Goal: Task Accomplishment & Management: Complete application form

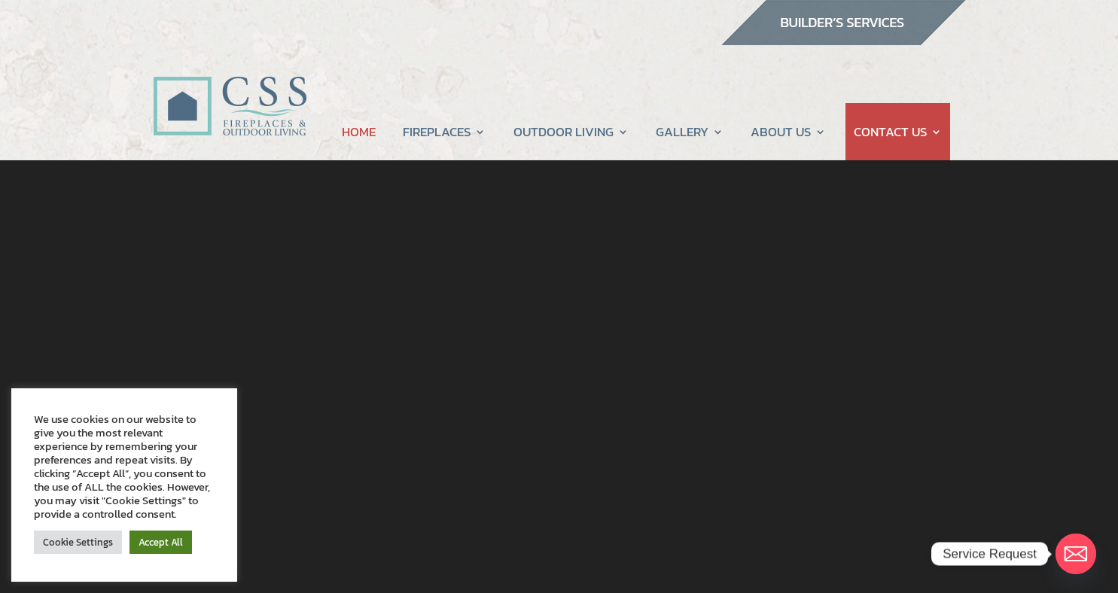
click at [161, 540] on link "Accept All" at bounding box center [161, 542] width 62 height 23
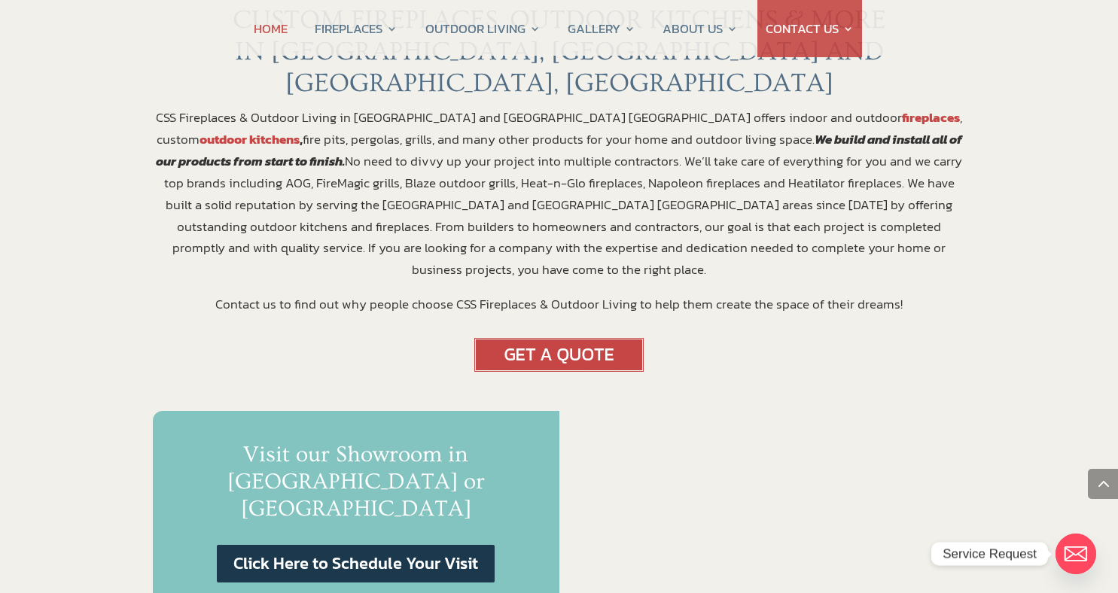
scroll to position [643, 0]
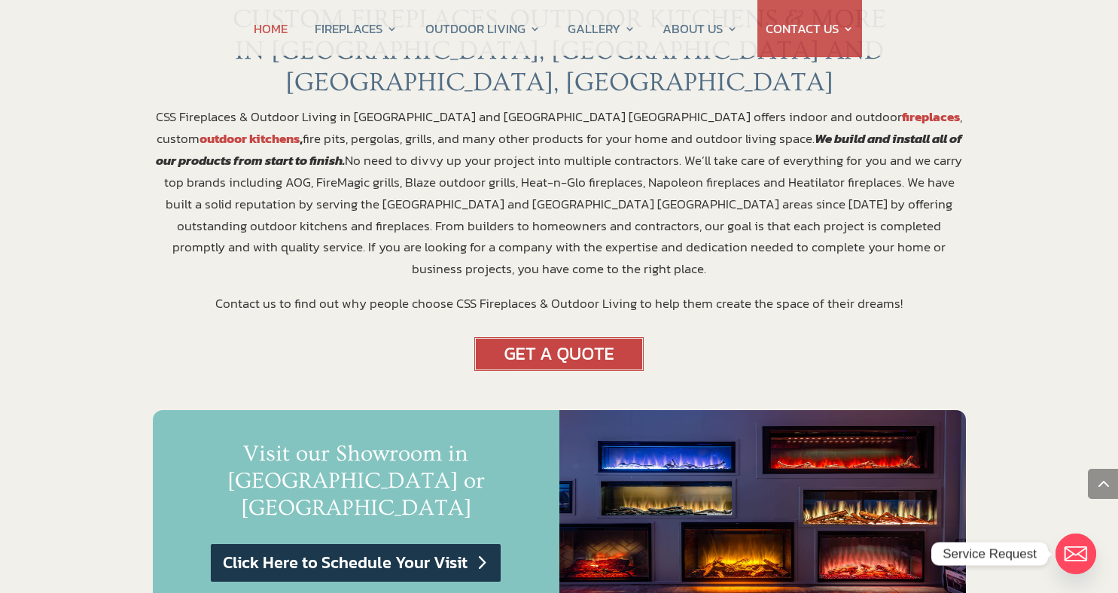
click at [377, 544] on link "Click Here to Schedule Your Visit" at bounding box center [355, 563] width 289 height 38
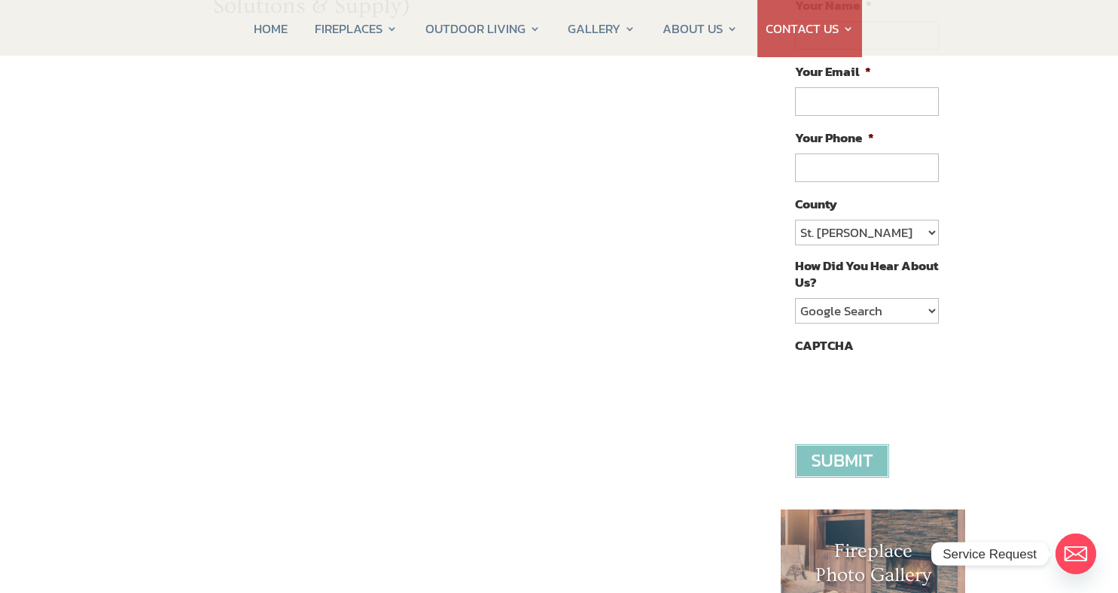
scroll to position [286, 0]
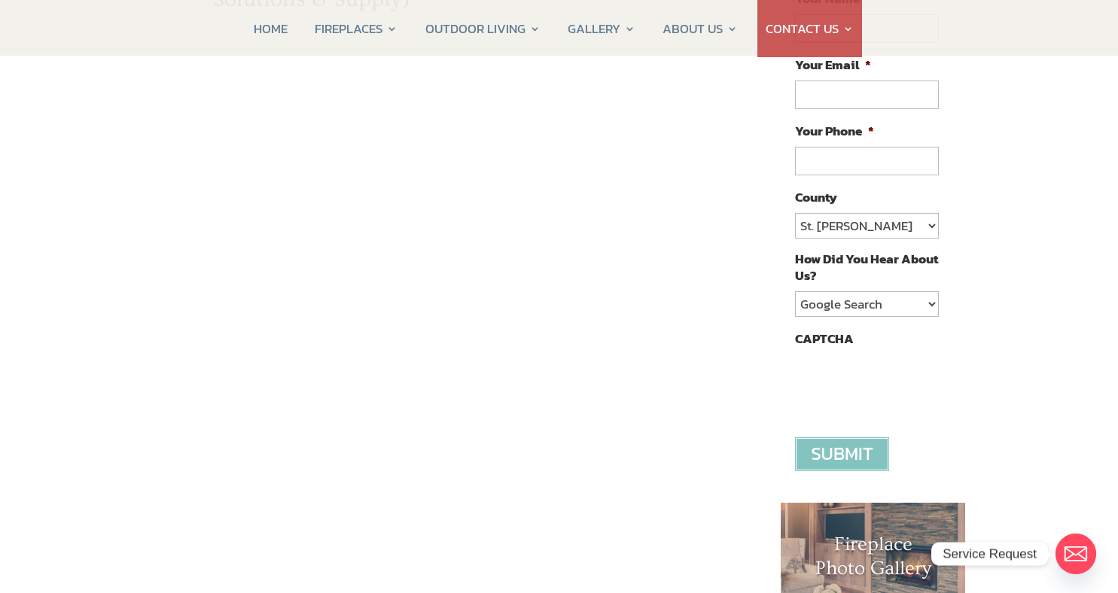
click at [713, 383] on div "Contact CSS Fireplaces & Outdoor Living (New company created by the owners of C…" at bounding box center [455, 397] width 604 height 933
click at [727, 326] on div "Contact CSS Fireplaces & Outdoor Living (New company created by the owners of C…" at bounding box center [455, 397] width 604 height 933
click at [203, 412] on div "Contact CSS Fireplaces & Outdoor Living (New company created by the owners of C…" at bounding box center [455, 397] width 604 height 933
click at [212, 357] on div "Contact CSS Fireplaces & Outdoor Living (New company created by the owners of C…" at bounding box center [455, 397] width 604 height 933
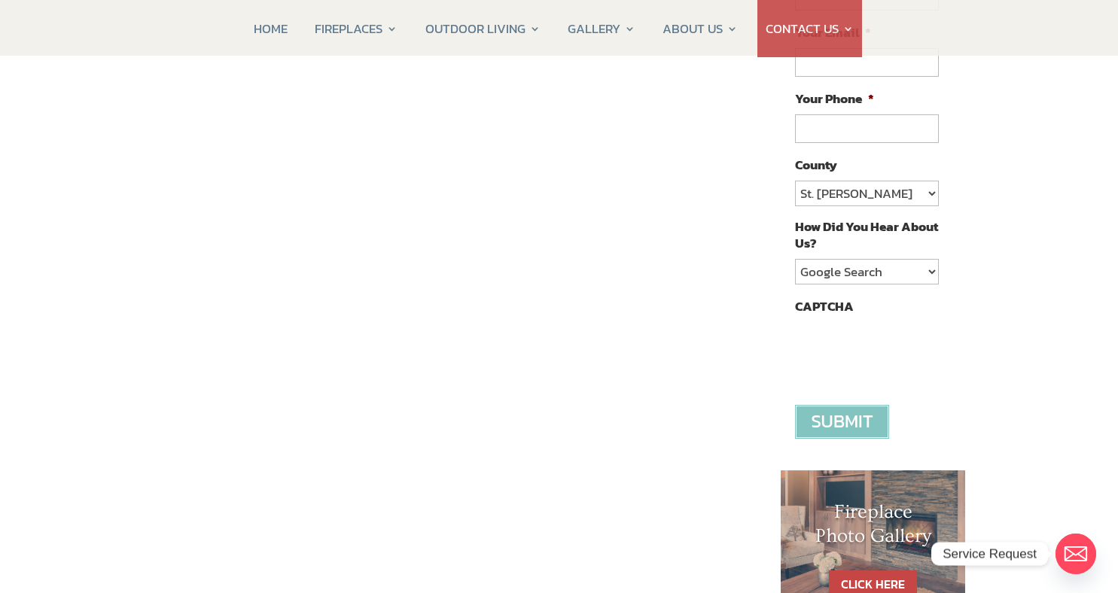
scroll to position [346, 0]
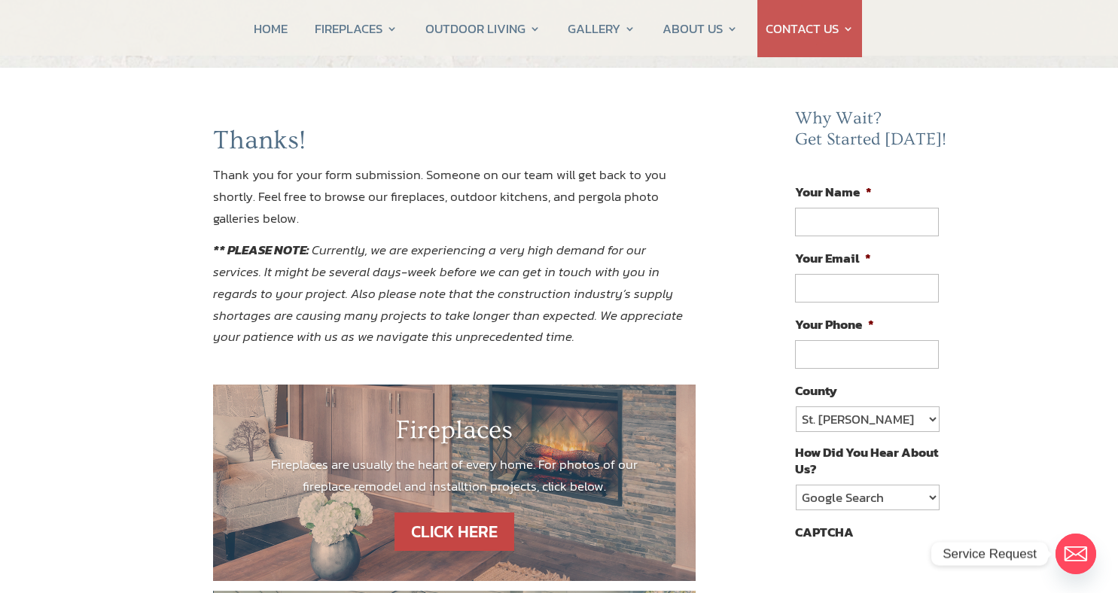
scroll to position [91, 0]
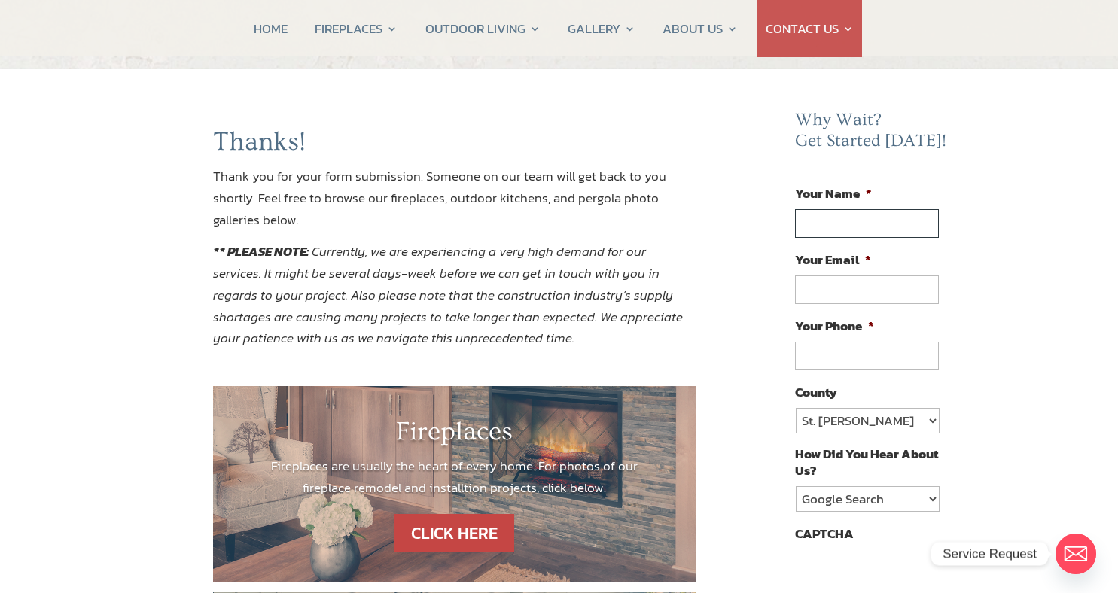
click at [812, 217] on input "Your Name *" at bounding box center [866, 223] width 143 height 29
type input "Angie"
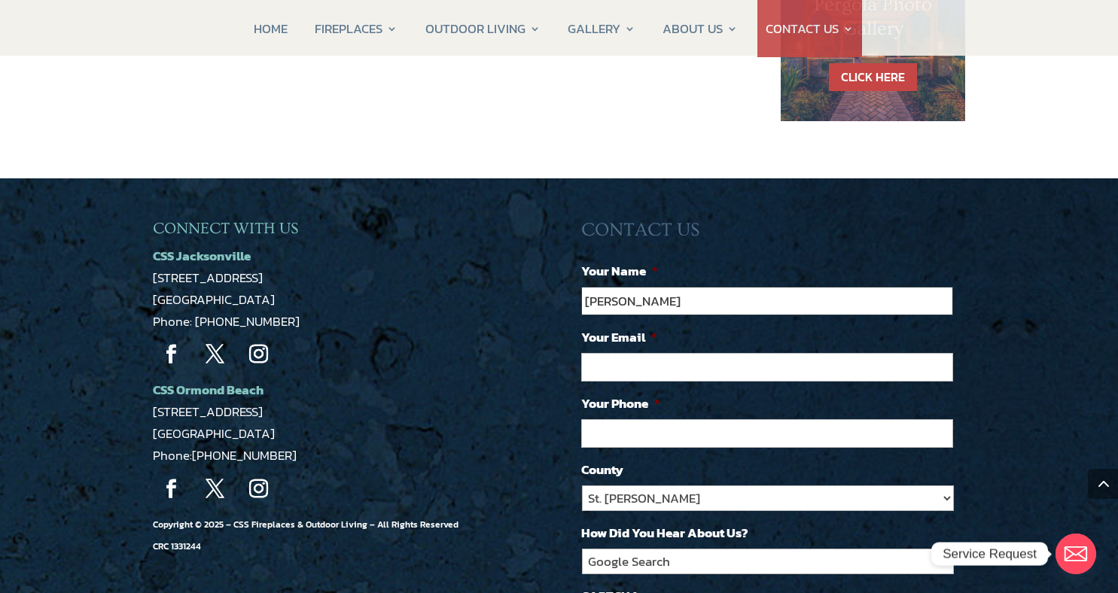
type input "Angie Klabacka"
click at [594, 361] on input "Your Email *" at bounding box center [767, 367] width 372 height 29
type input "klabacka.angie@gmail.com"
click at [602, 423] on input "(___) ___-____" at bounding box center [767, 433] width 372 height 29
type input "(702) 810-6357"
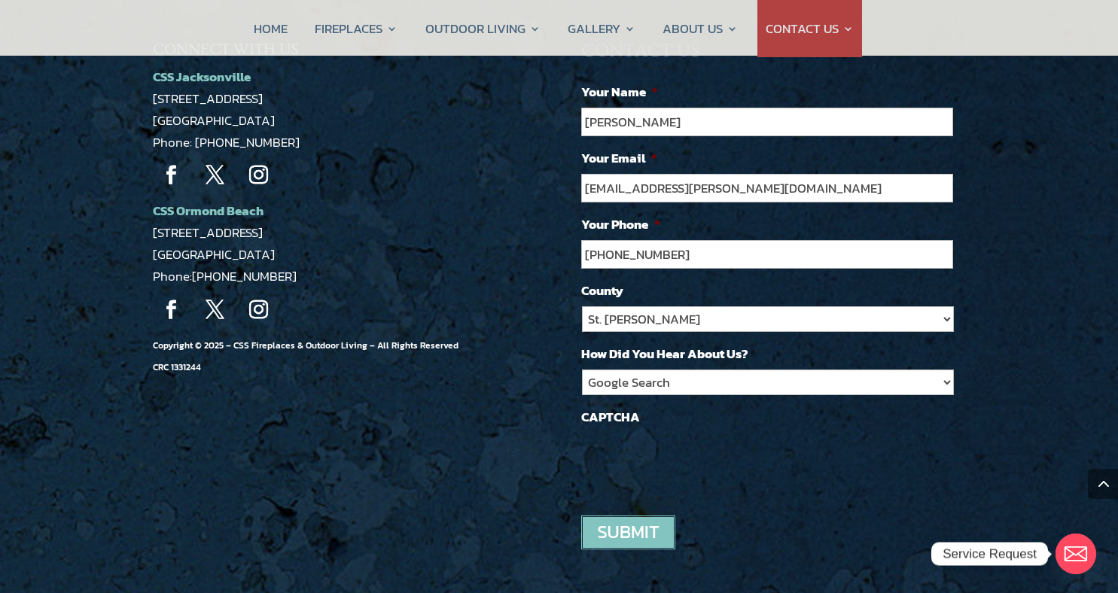
scroll to position [1370, 0]
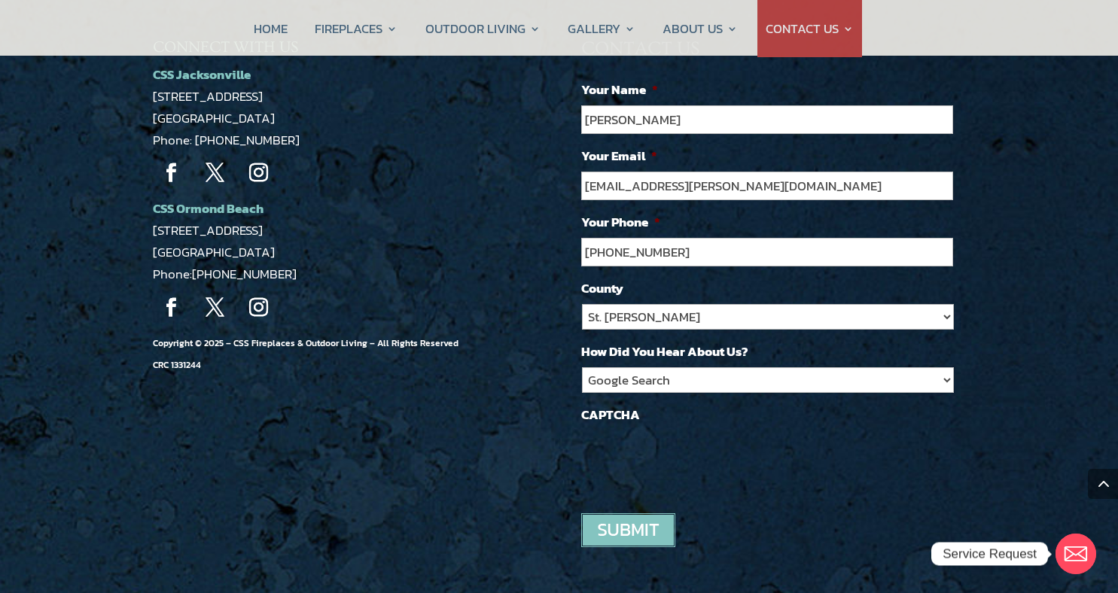
click at [637, 519] on input "image" at bounding box center [628, 531] width 94 height 34
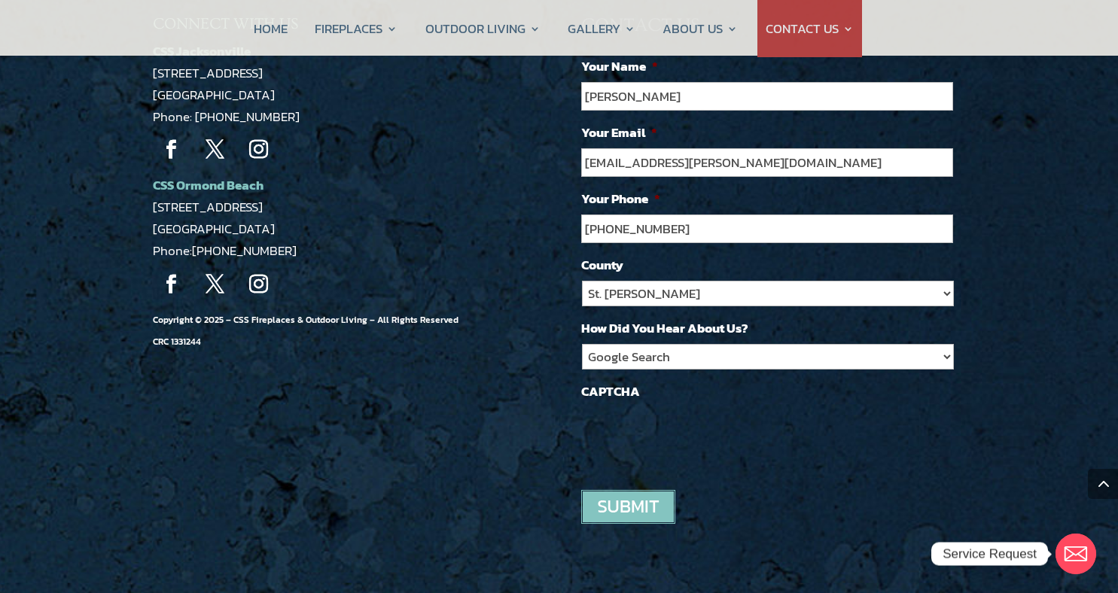
scroll to position [1411, 0]
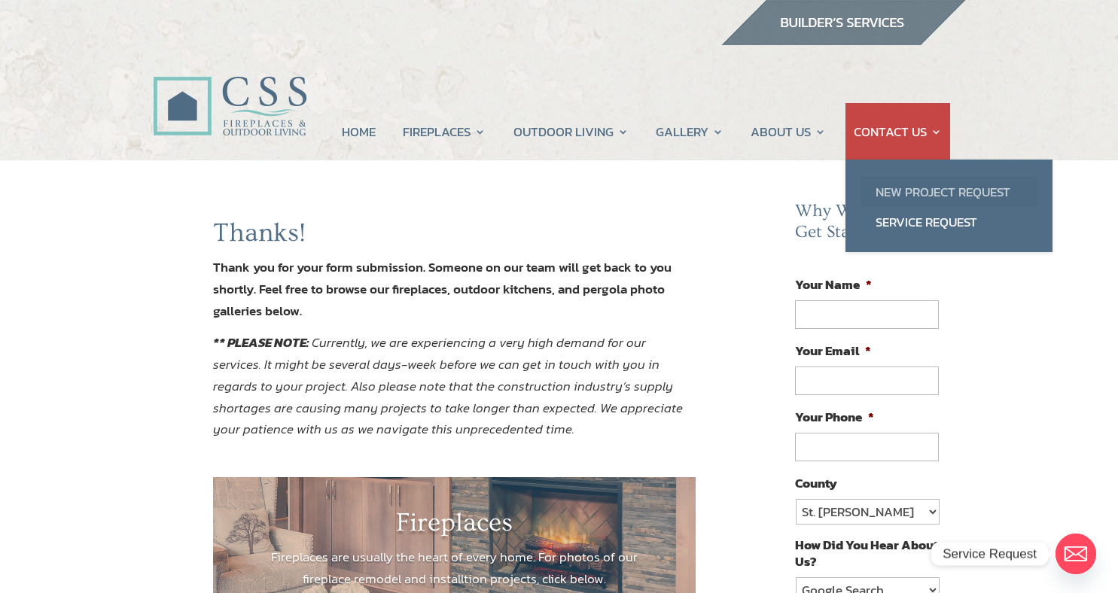
click at [925, 186] on link "New Project Request" at bounding box center [949, 192] width 177 height 30
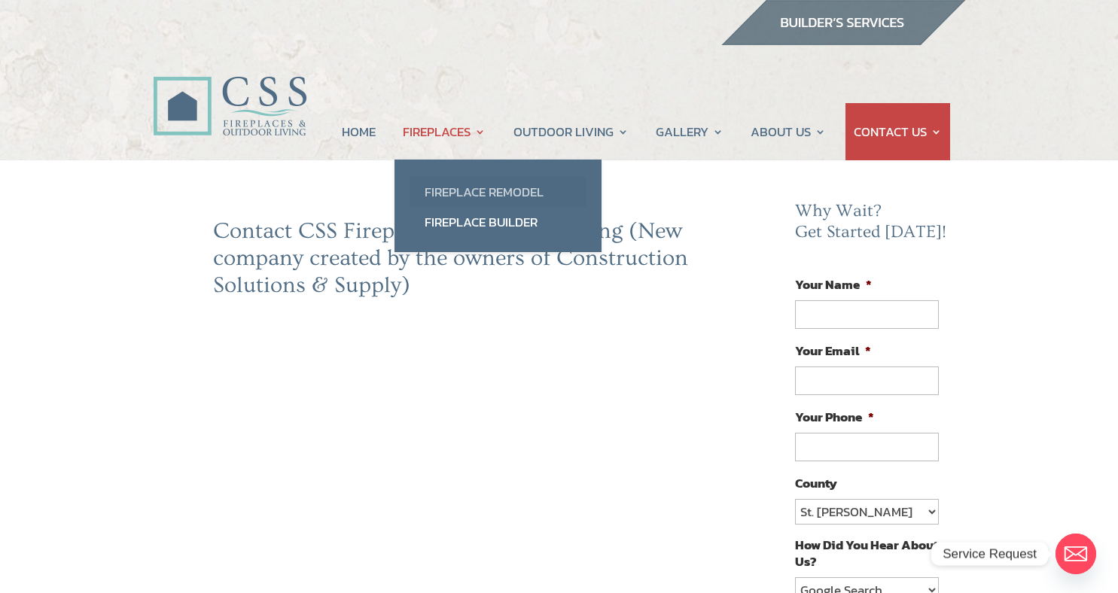
click at [454, 186] on link "Fireplace Remodel" at bounding box center [498, 192] width 177 height 30
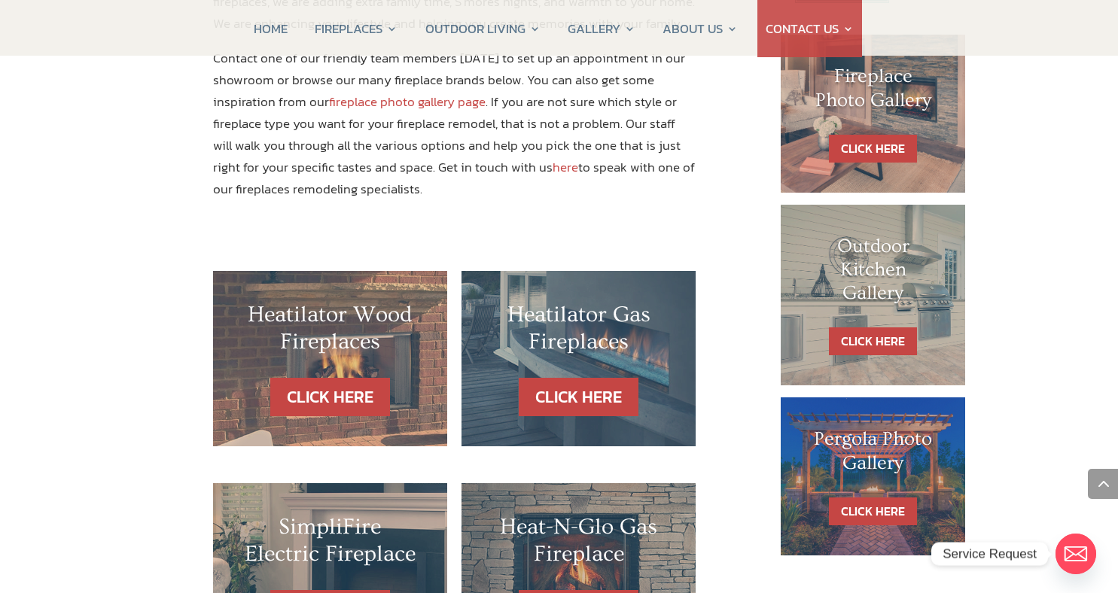
scroll to position [754, 0]
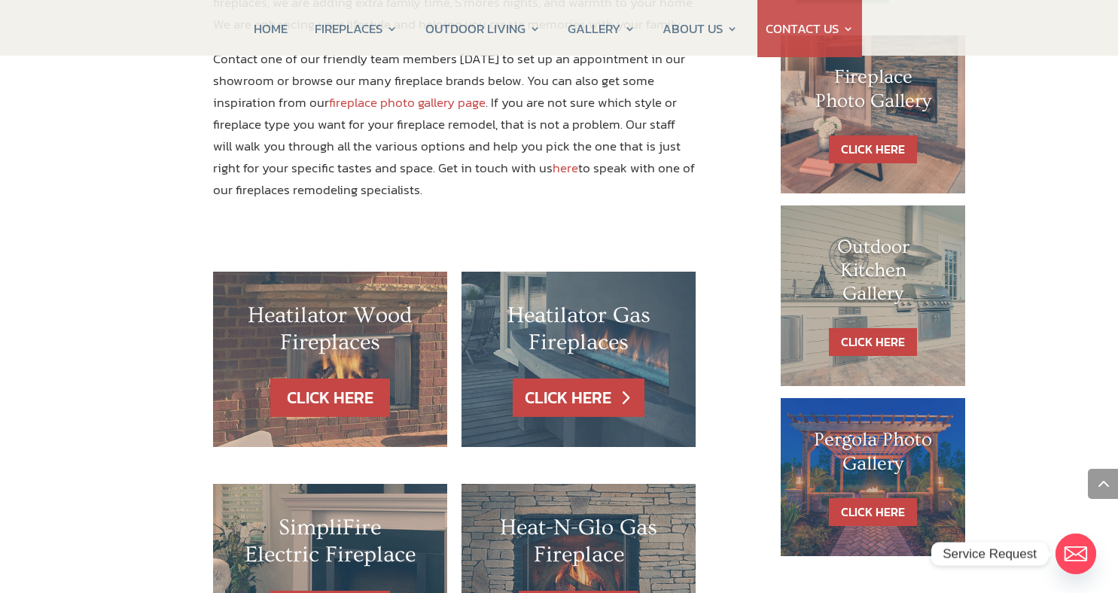
click at [596, 379] on link "CLICK HERE" at bounding box center [578, 398] width 131 height 38
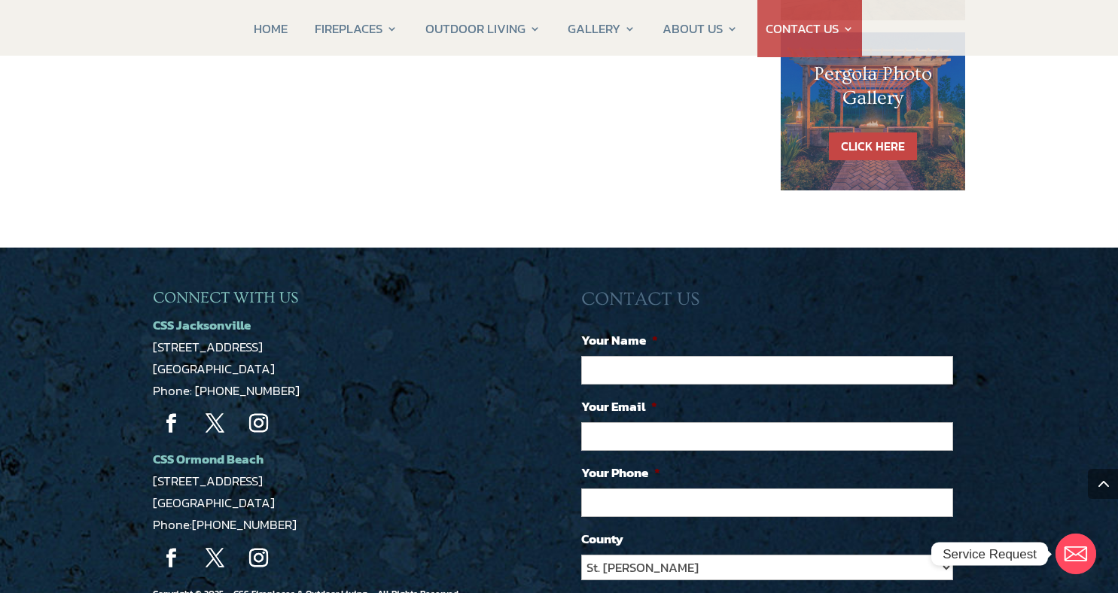
scroll to position [1053, 0]
